Goal: Information Seeking & Learning: Learn about a topic

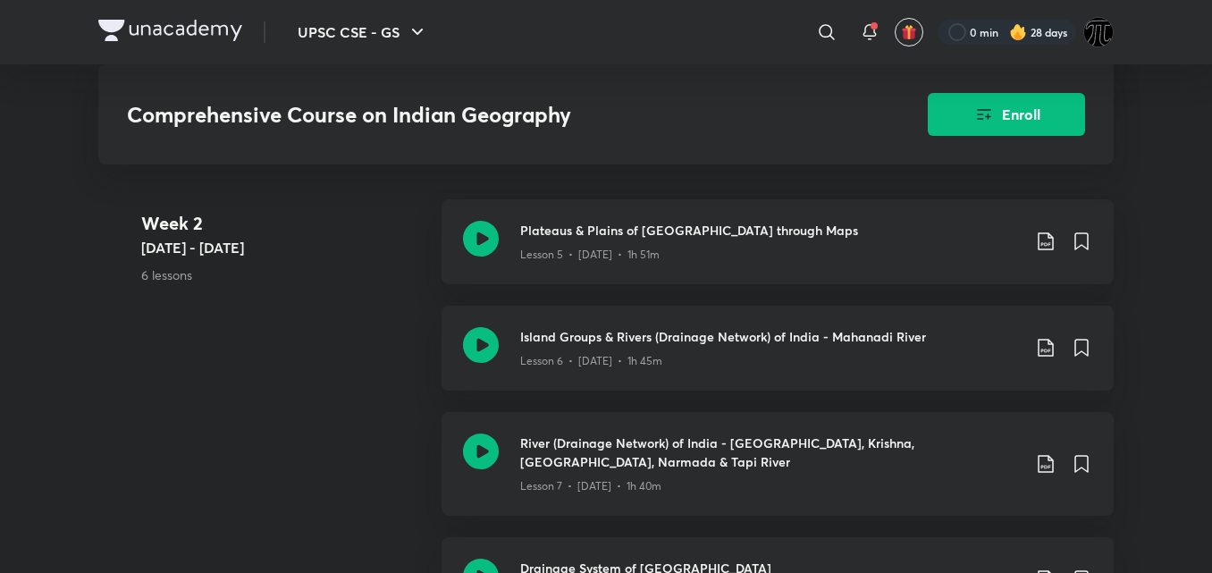
scroll to position [1513, 0]
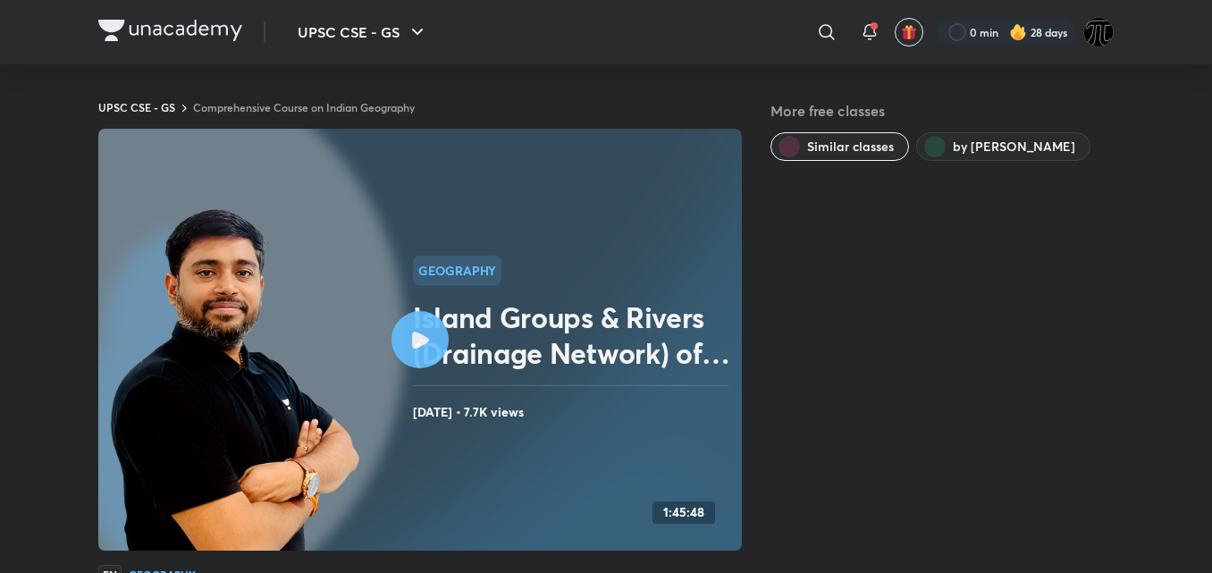
click at [413, 332] on icon at bounding box center [420, 340] width 17 height 17
